Goal: Entertainment & Leisure: Consume media (video, audio)

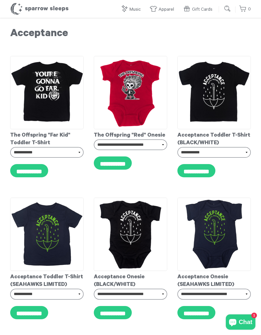
click at [135, 30] on link "All Music" at bounding box center [132, 26] width 46 height 16
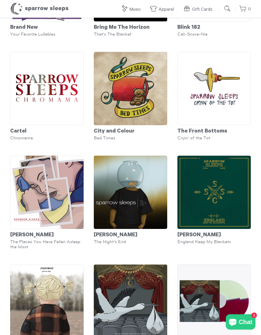
scroll to position [523, 0]
click at [62, 102] on img at bounding box center [46, 88] width 73 height 73
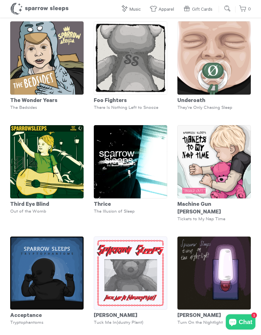
scroll to position [3199, 0]
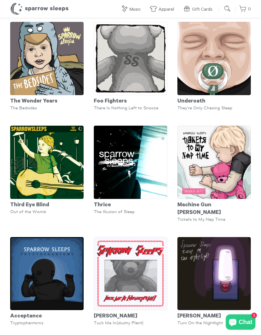
click at [154, 190] on img at bounding box center [130, 162] width 73 height 73
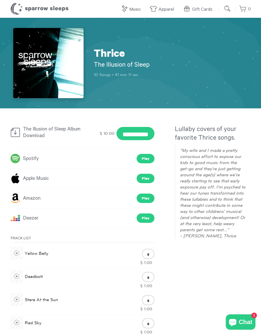
click at [150, 159] on link "Play" at bounding box center [145, 158] width 18 height 9
